Goal: Transaction & Acquisition: Purchase product/service

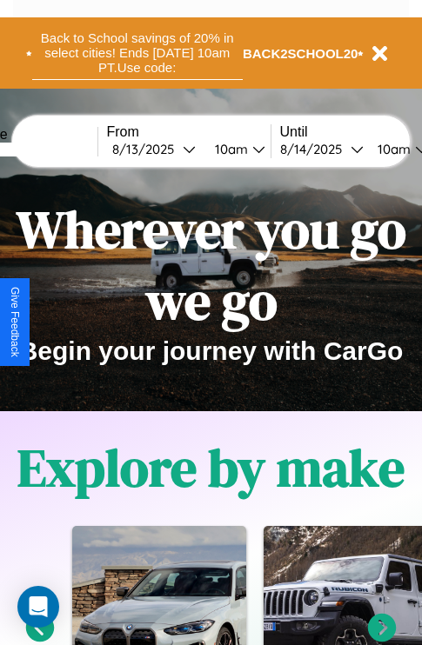
click at [137, 53] on button "Back to School savings of 20% in select cities! Ends 9/1 at 10am PT. Use code:" at bounding box center [137, 53] width 211 height 54
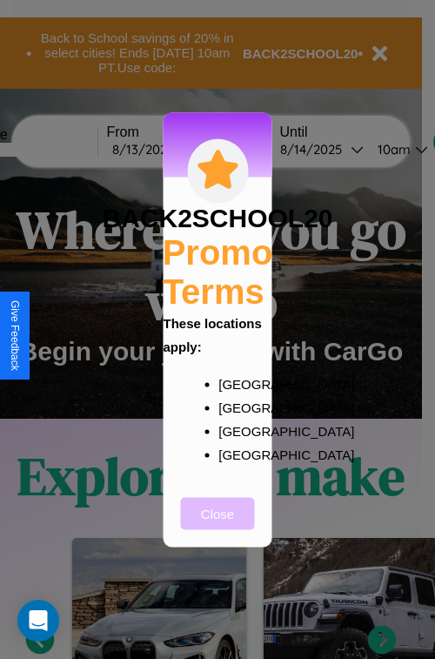
click at [217, 525] on button "Close" at bounding box center [218, 513] width 74 height 32
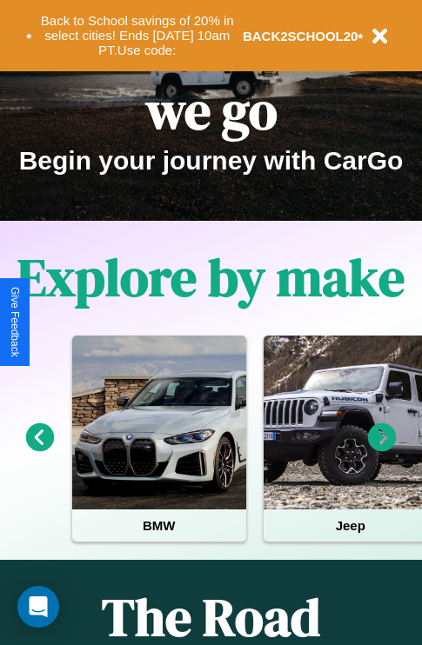
scroll to position [268, 0]
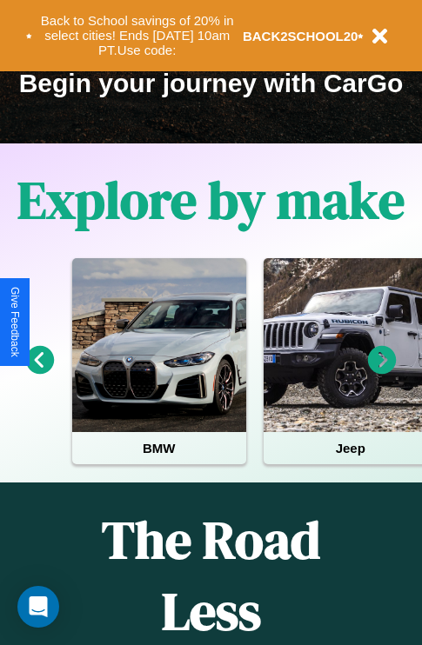
click at [382, 372] on icon at bounding box center [382, 360] width 29 height 29
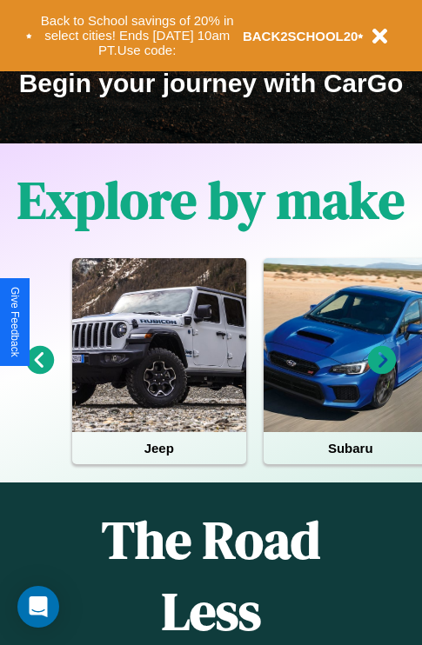
click at [382, 372] on icon at bounding box center [382, 360] width 29 height 29
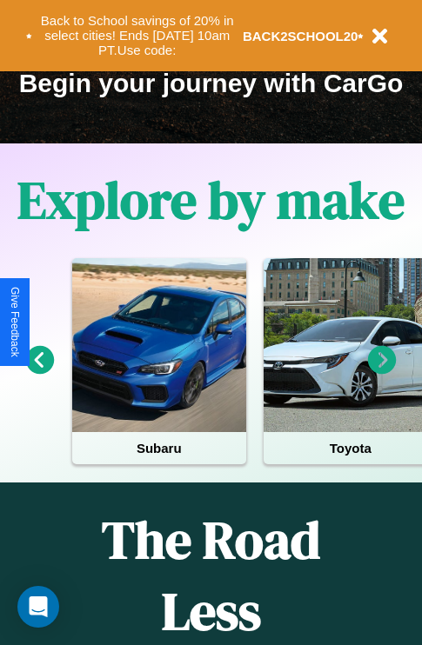
click at [382, 372] on icon at bounding box center [382, 360] width 29 height 29
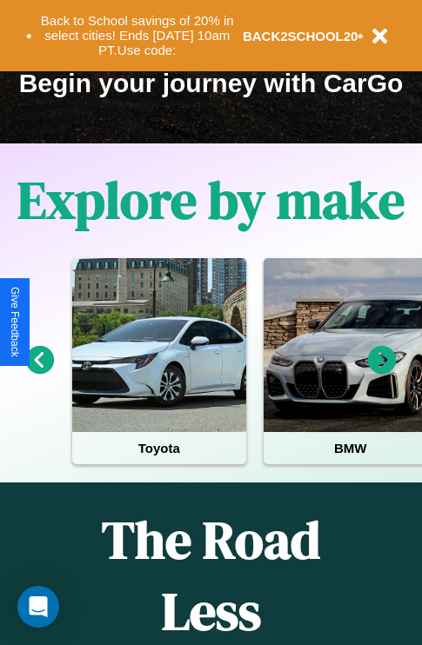
click at [382, 372] on icon at bounding box center [382, 360] width 29 height 29
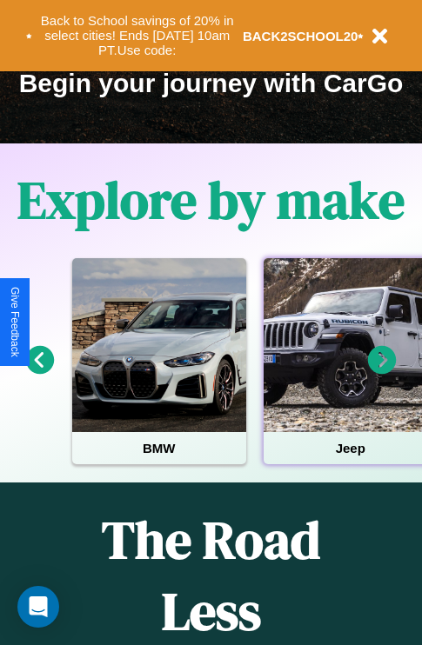
click at [349, 372] on div at bounding box center [351, 345] width 174 height 174
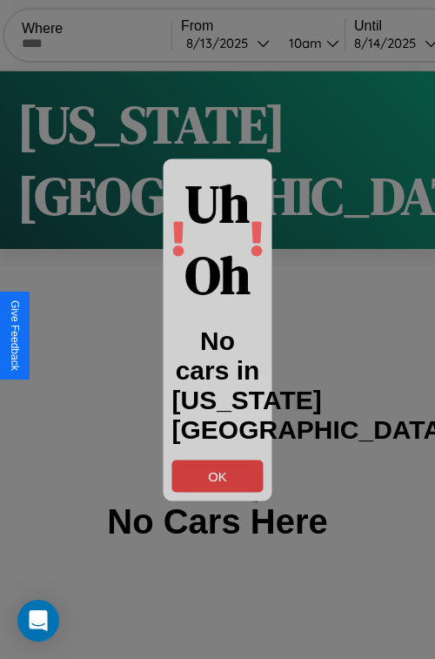
click at [217, 475] on button "OK" at bounding box center [217, 475] width 91 height 32
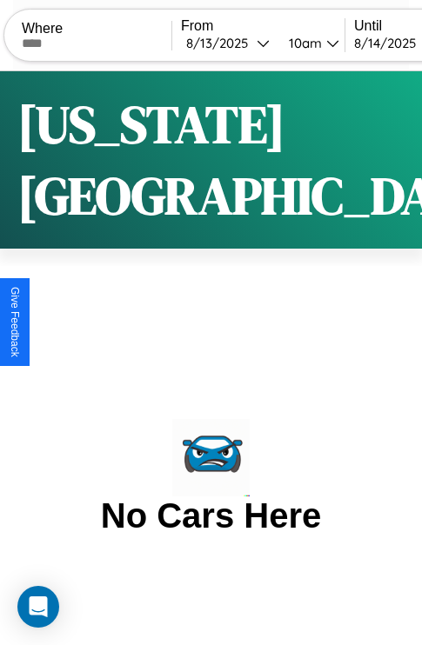
click at [108, 43] on input "text" at bounding box center [97, 44] width 150 height 14
type input "*******"
click at [251, 43] on div "8 / 13 / 2025" at bounding box center [221, 43] width 70 height 17
select select "*"
select select "****"
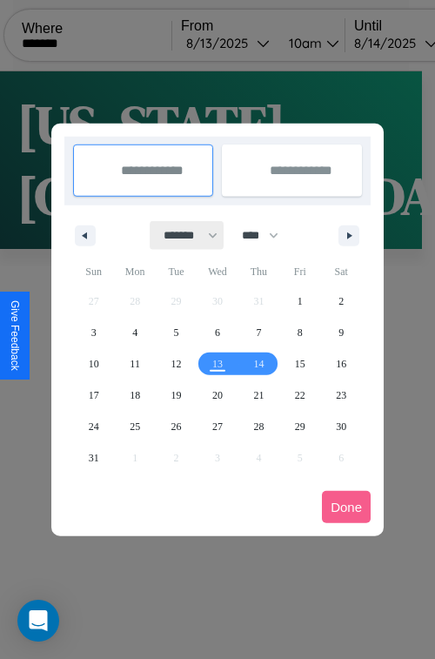
click at [183, 235] on select "******* ******** ***** ***** *** **** **** ****** ********* ******* ******** **…" at bounding box center [187, 235] width 74 height 29
select select "*"
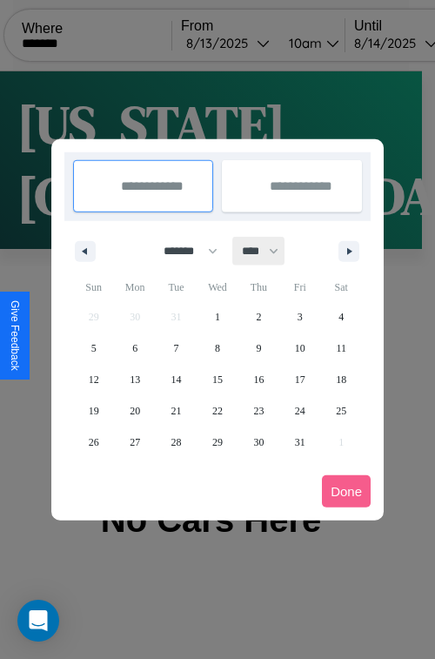
click at [268, 251] on select "**** **** **** **** **** **** **** **** **** **** **** **** **** **** **** ****…" at bounding box center [259, 251] width 52 height 29
select select "****"
click at [299, 316] on span "2" at bounding box center [300, 316] width 5 height 31
type input "**********"
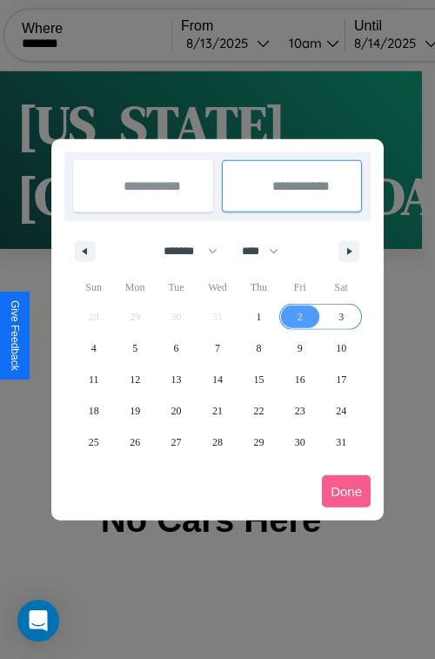
click at [341, 316] on span "3" at bounding box center [340, 316] width 5 height 31
type input "**********"
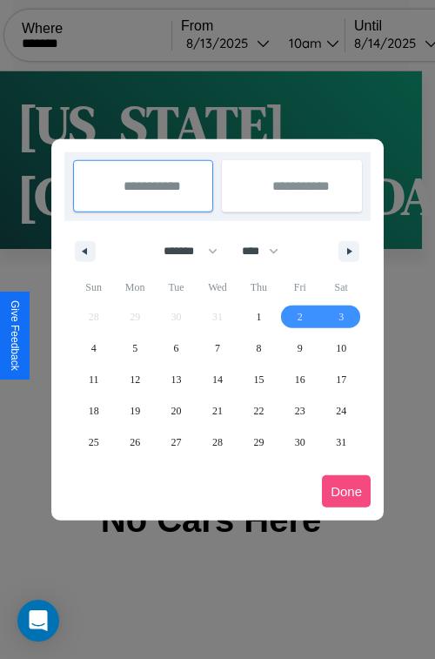
click at [346, 491] on button "Done" at bounding box center [346, 491] width 49 height 32
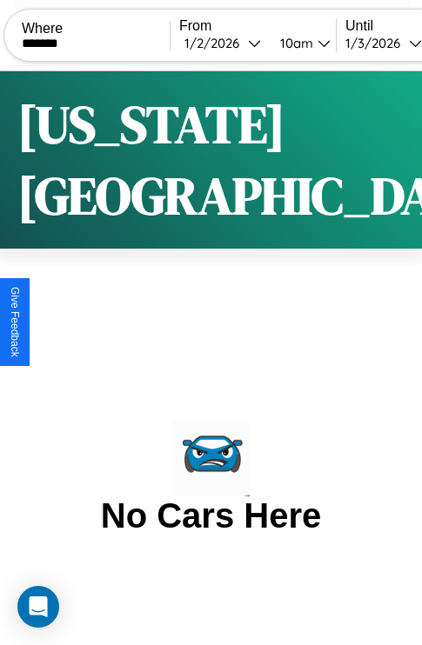
scroll to position [0, 82]
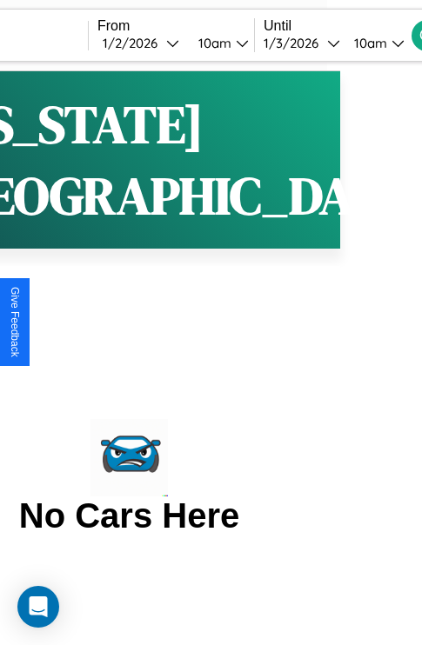
click at [391, 43] on div "10am" at bounding box center [368, 43] width 46 height 17
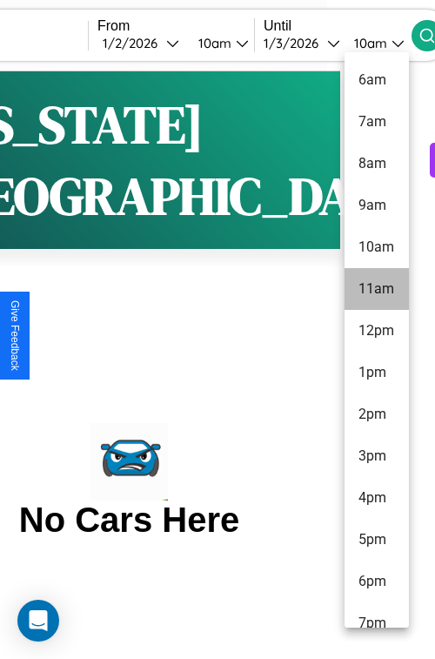
click at [376, 289] on li "11am" at bounding box center [376, 289] width 64 height 42
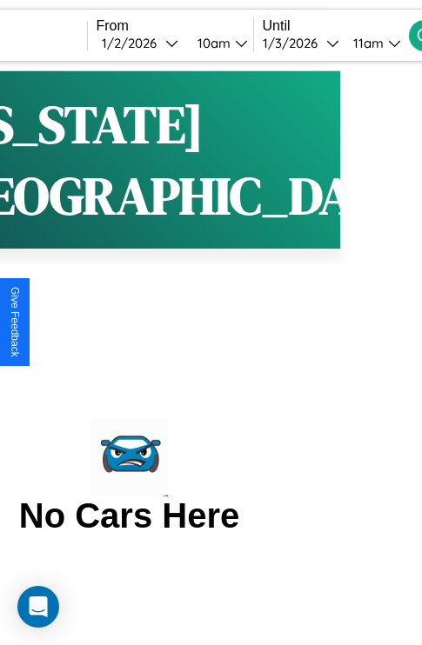
scroll to position [0, 144]
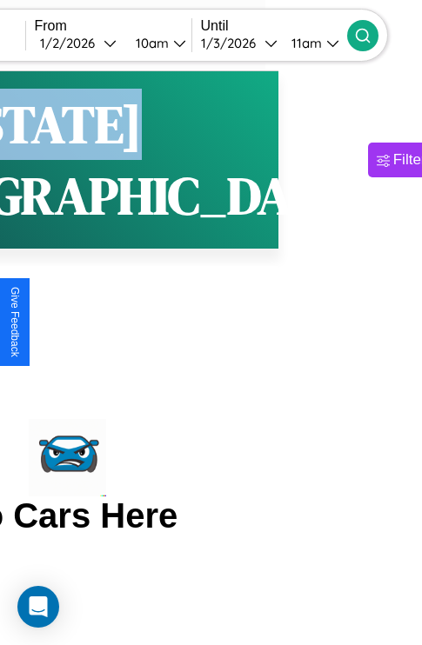
click at [371, 35] on icon at bounding box center [362, 35] width 17 height 17
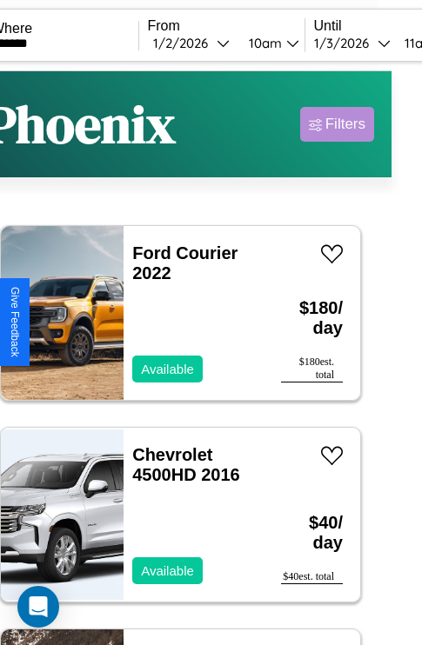
click at [337, 124] on div "Filters" at bounding box center [345, 124] width 40 height 17
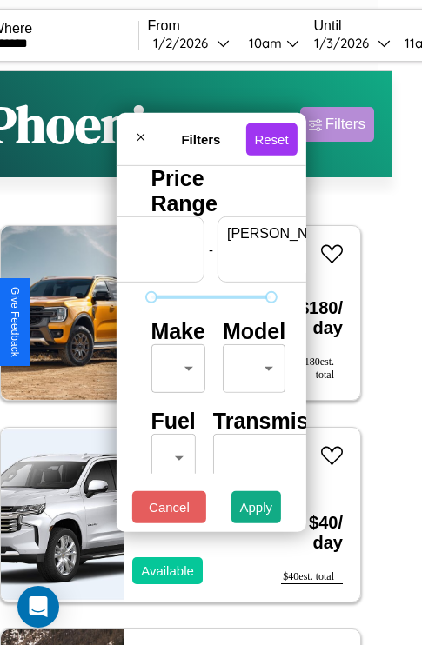
scroll to position [0, 108]
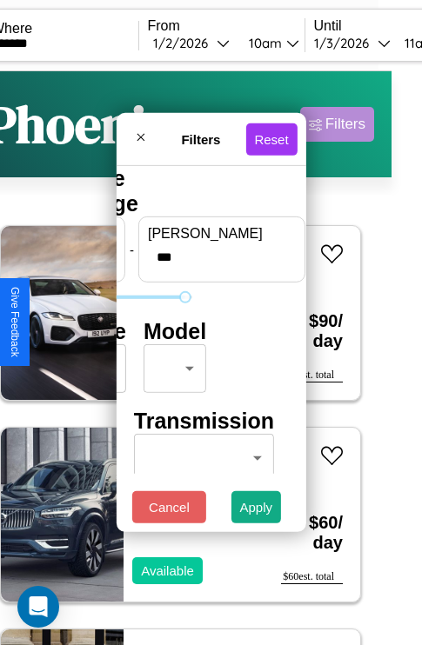
type input "***"
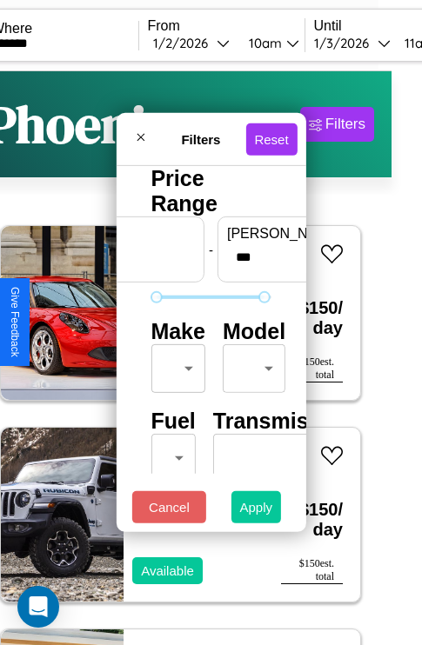
type input "**"
click at [257, 512] on button "Apply" at bounding box center [256, 508] width 50 height 32
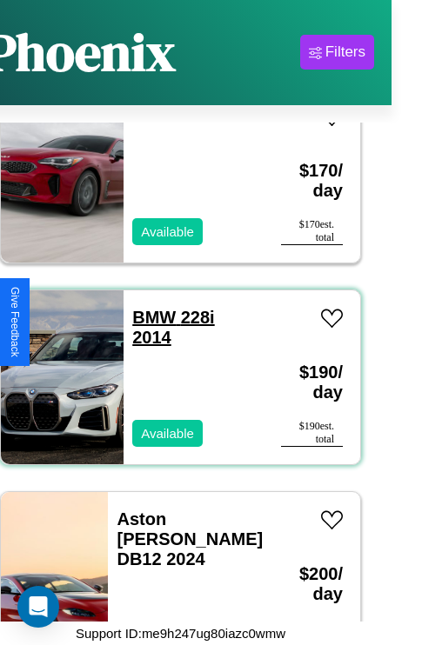
click at [149, 308] on link "BMW 228i 2014" at bounding box center [173, 327] width 82 height 39
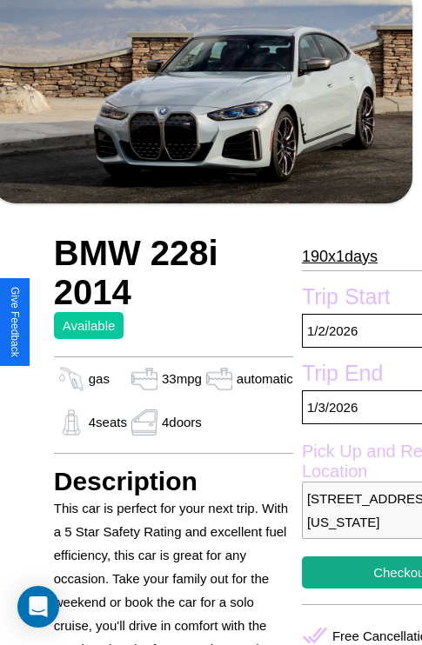
scroll to position [523, 56]
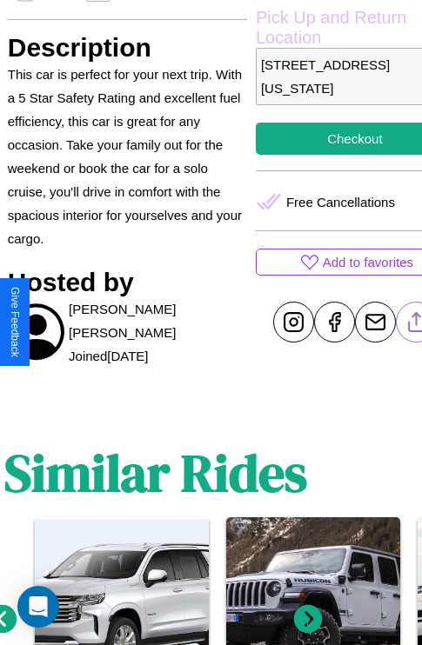
click at [416, 322] on line at bounding box center [416, 319] width 0 height 12
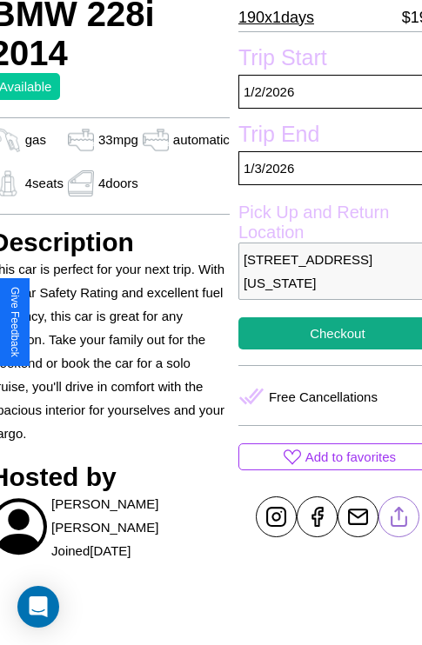
scroll to position [339, 73]
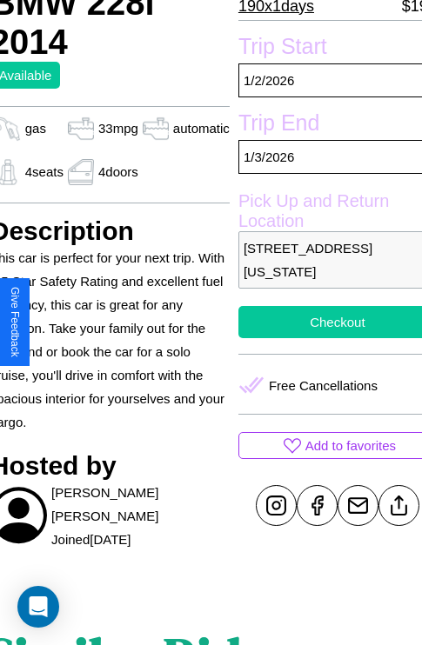
click at [323, 322] on button "Checkout" at bounding box center [337, 322] width 198 height 32
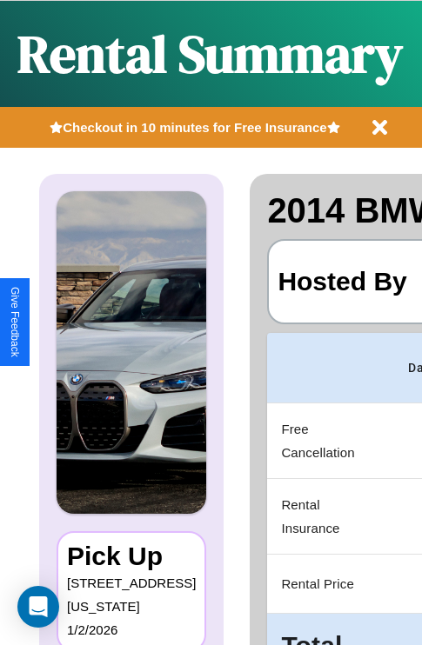
scroll to position [0, 329]
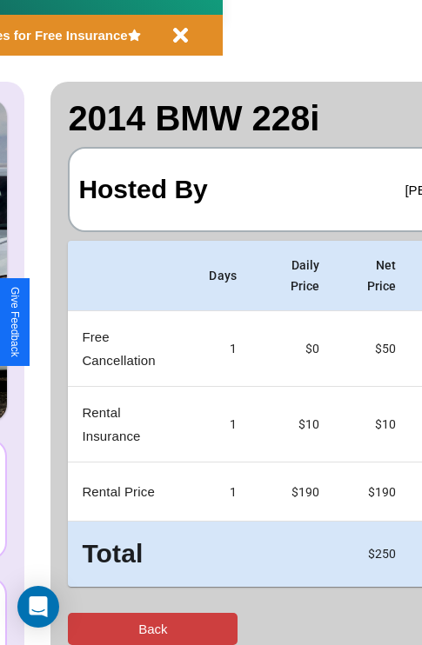
click at [84, 629] on button "Back" at bounding box center [153, 629] width 170 height 32
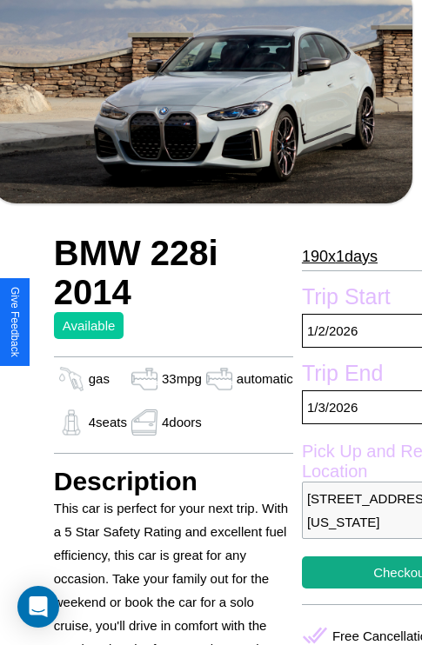
scroll to position [523, 56]
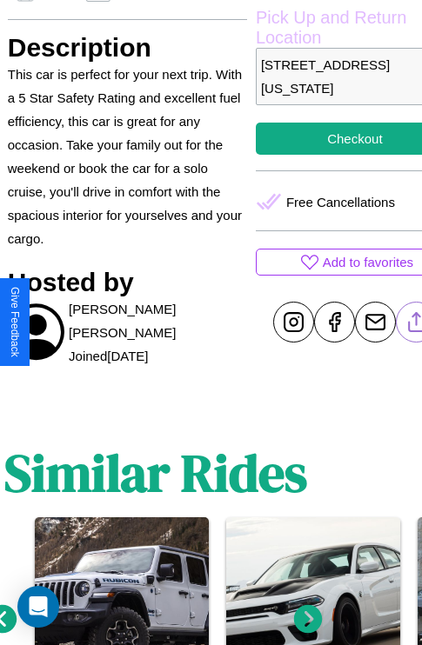
click at [416, 322] on line at bounding box center [416, 319] width 0 height 12
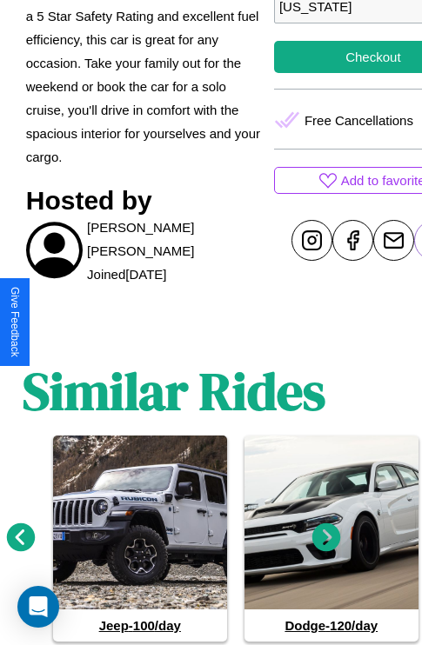
scroll to position [659, 26]
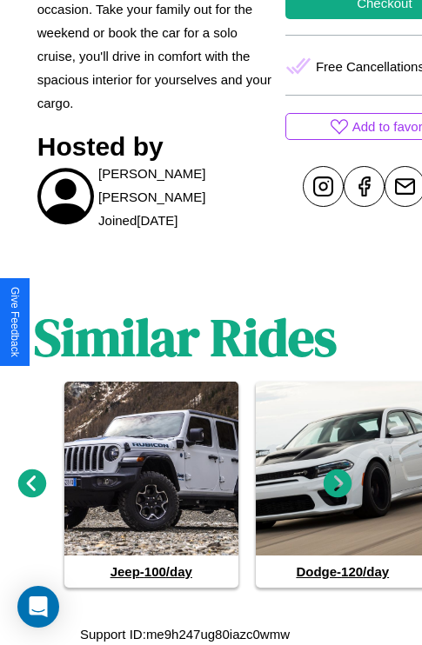
click at [338, 484] on icon at bounding box center [338, 483] width 29 height 29
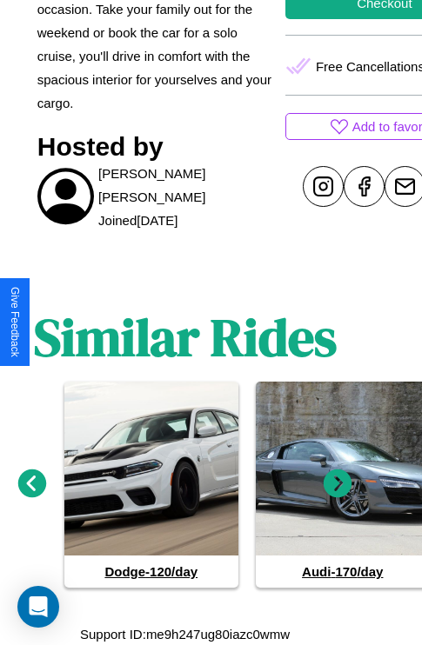
click at [338, 484] on icon at bounding box center [338, 483] width 29 height 29
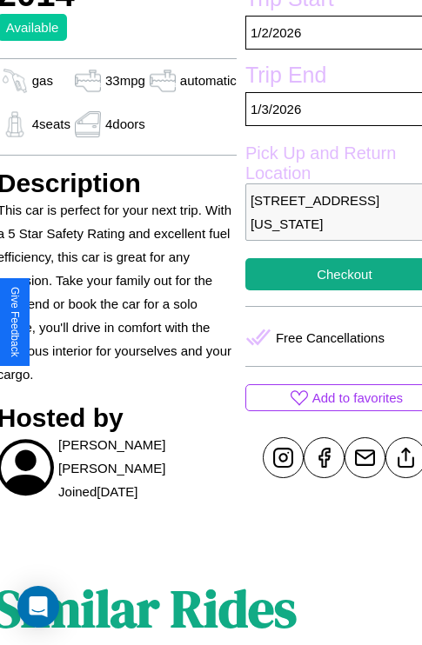
scroll to position [339, 73]
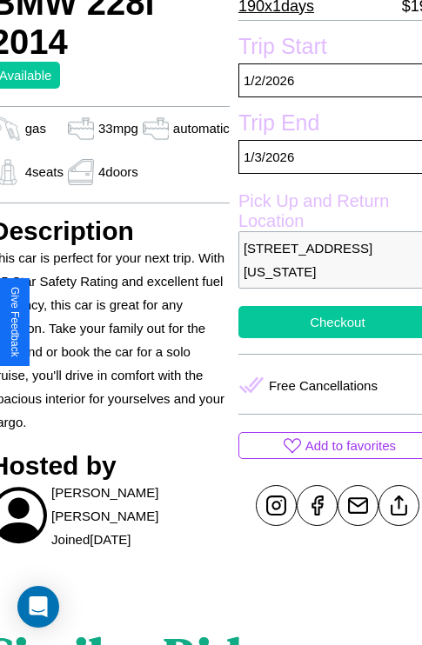
click at [323, 322] on button "Checkout" at bounding box center [337, 322] width 198 height 32
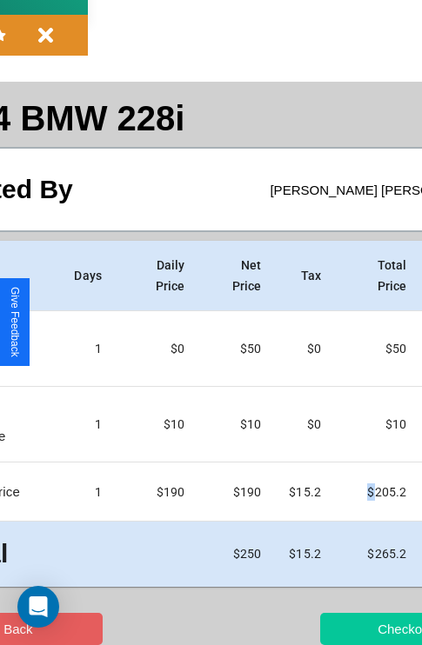
click at [337, 629] on button "Checkout" at bounding box center [405, 629] width 170 height 32
